Goal: Information Seeking & Learning: Learn about a topic

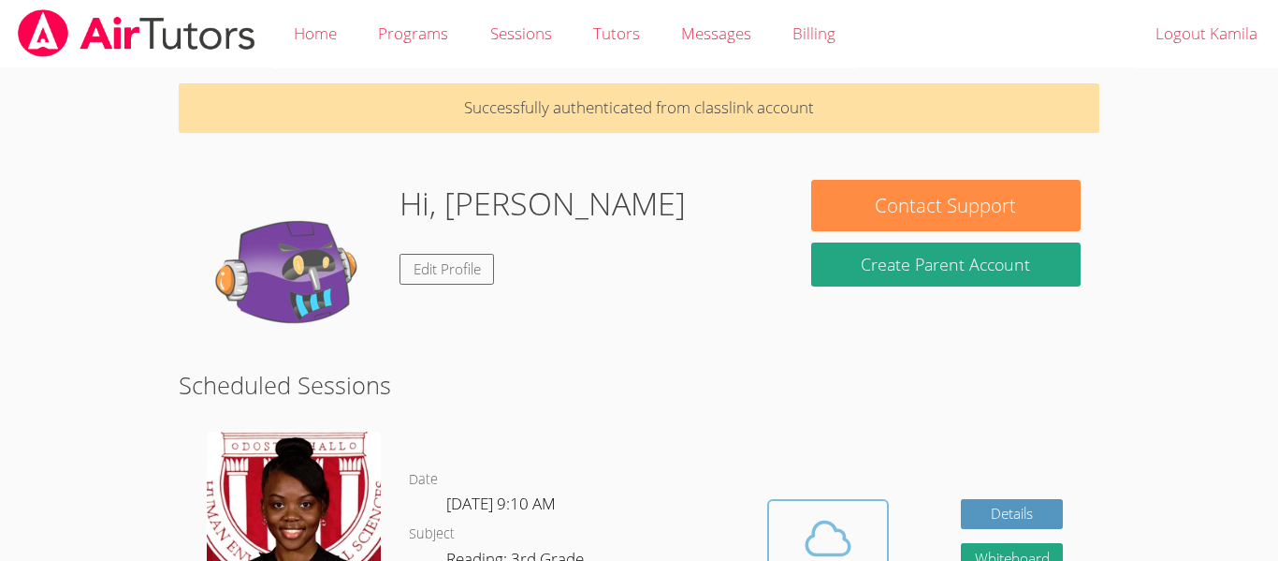
click at [807, 517] on icon at bounding box center [828, 538] width 52 height 52
click at [815, 529] on icon at bounding box center [828, 538] width 52 height 52
click at [767, 499] on button "Cloud Room" at bounding box center [828, 551] width 122 height 105
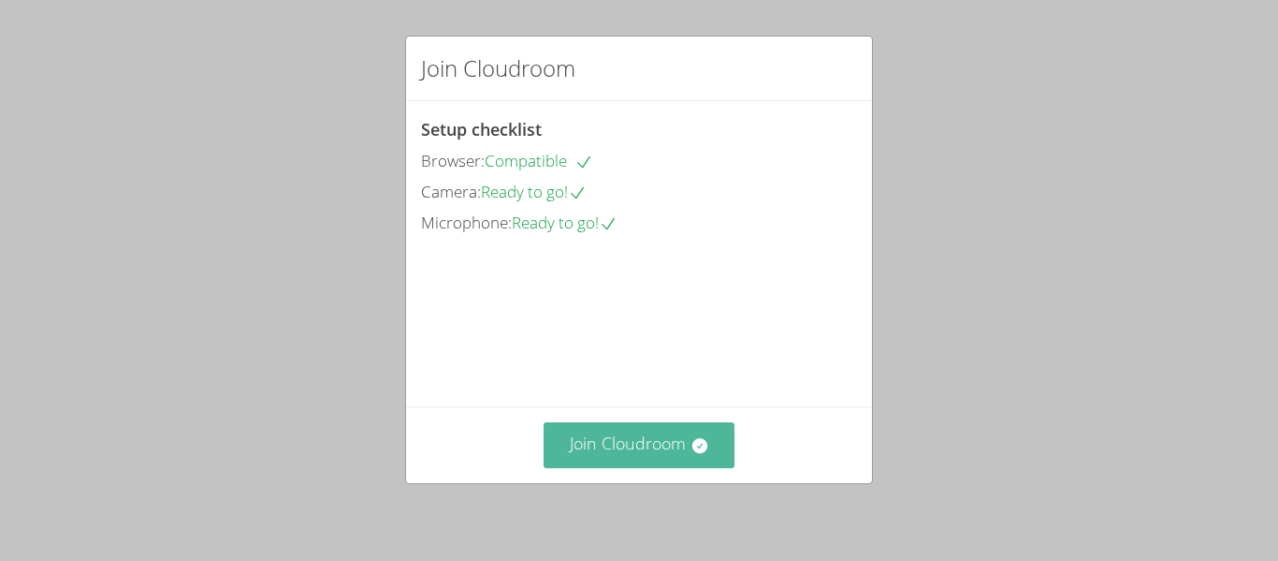
click at [694, 433] on button "Join Cloudroom" at bounding box center [640, 445] width 192 height 46
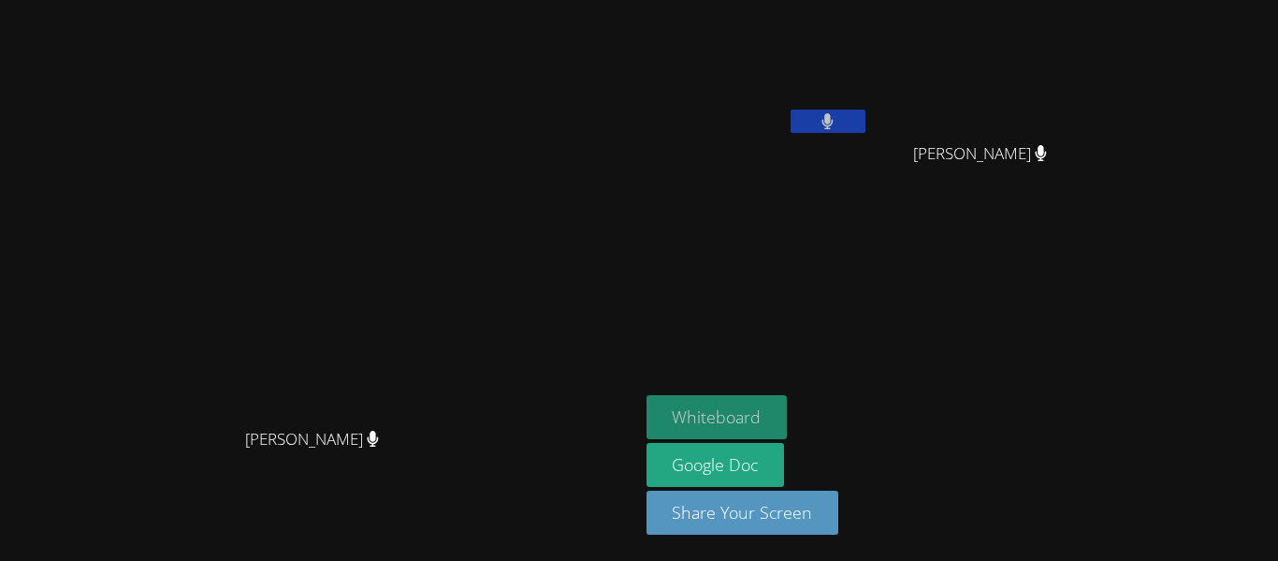
click at [788, 412] on button "Whiteboard" at bounding box center [717, 417] width 141 height 44
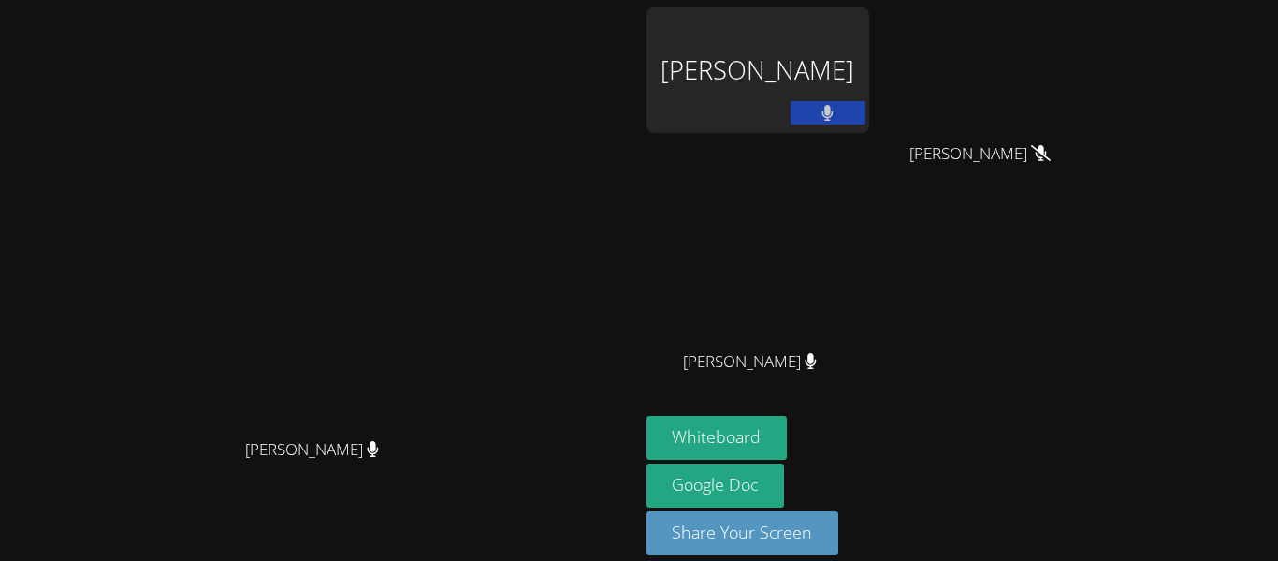
click at [869, 67] on div "Kamila Deloera" at bounding box center [758, 69] width 223 height 125
click at [866, 105] on button at bounding box center [828, 112] width 75 height 23
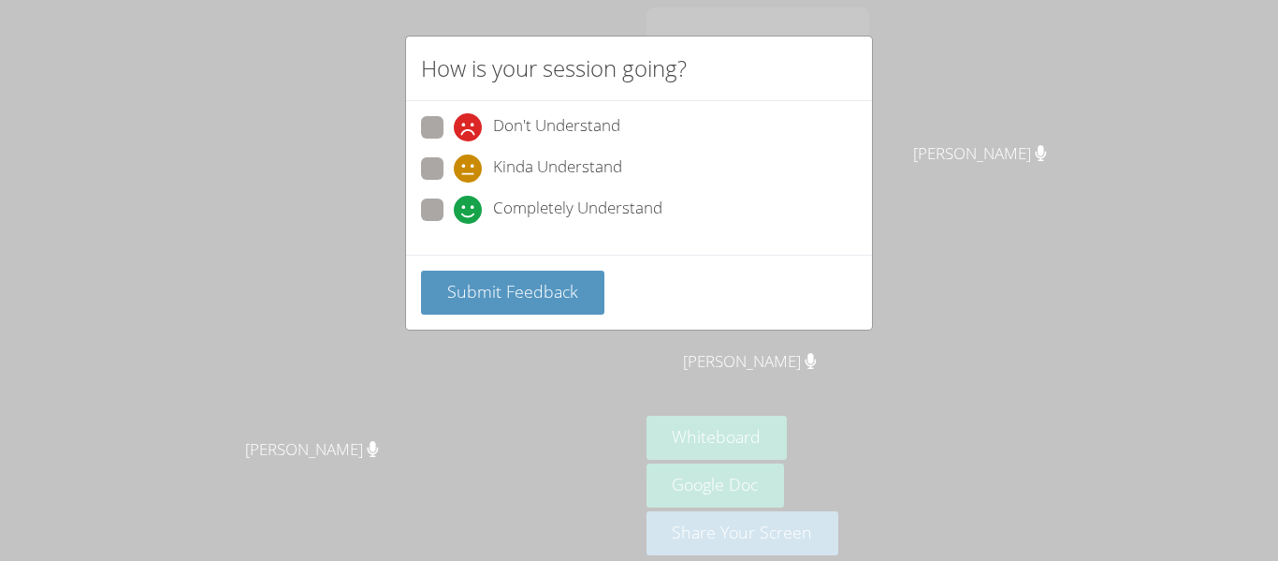
click at [556, 213] on span "Completely Understand" at bounding box center [577, 210] width 169 height 28
click at [470, 213] on input "Completely Understand" at bounding box center [462, 206] width 16 height 16
radio input "true"
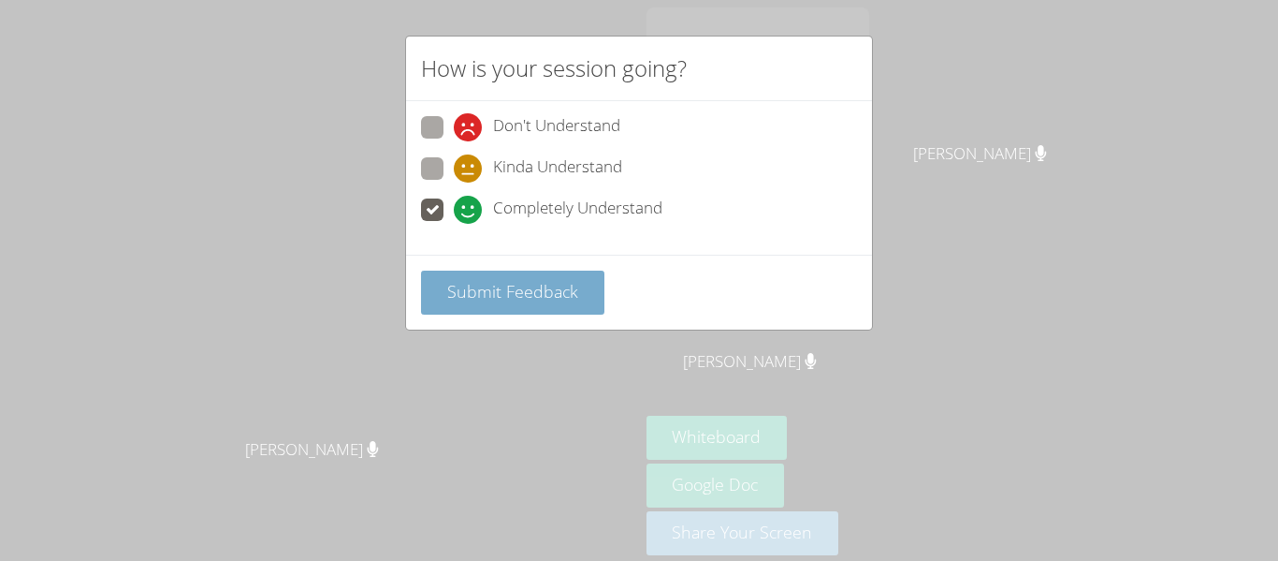
click at [558, 292] on span "Submit Feedback" at bounding box center [512, 291] width 131 height 22
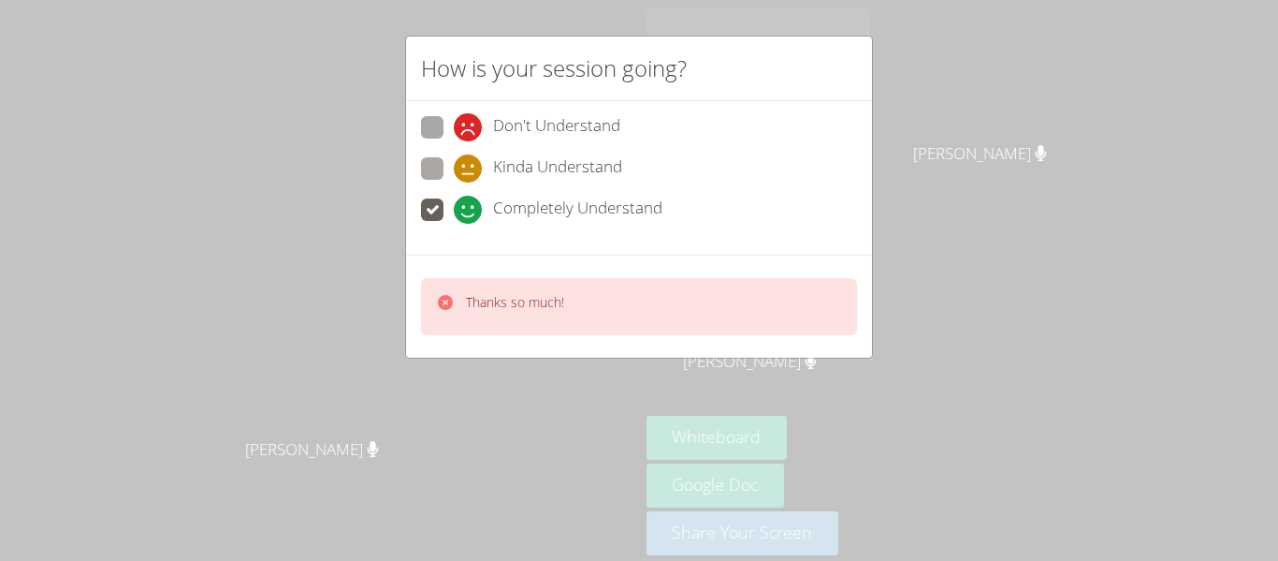
click at [678, 299] on div "Thanks so much!" at bounding box center [639, 306] width 436 height 57
click at [663, 438] on div "How is your session going? Don't Understand Kinda Understand Completely Underst…" at bounding box center [639, 280] width 1278 height 561
